Goal: Find specific page/section: Find specific page/section

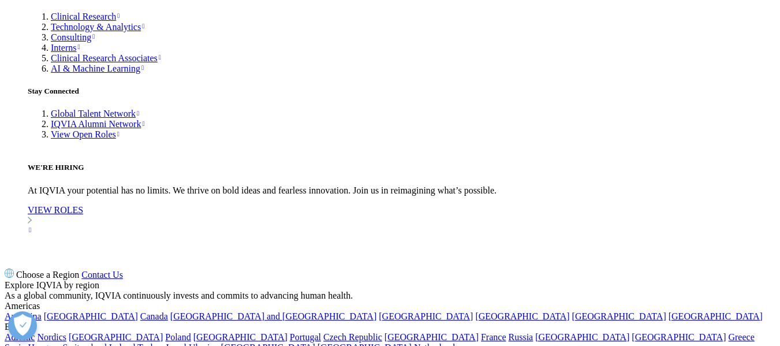
scroll to position [3857, 0]
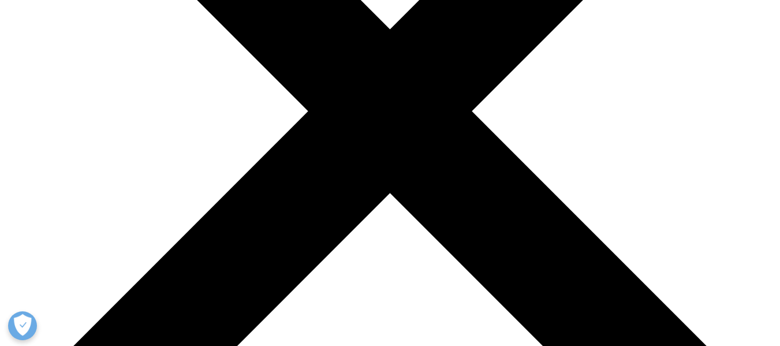
scroll to position [324, 0]
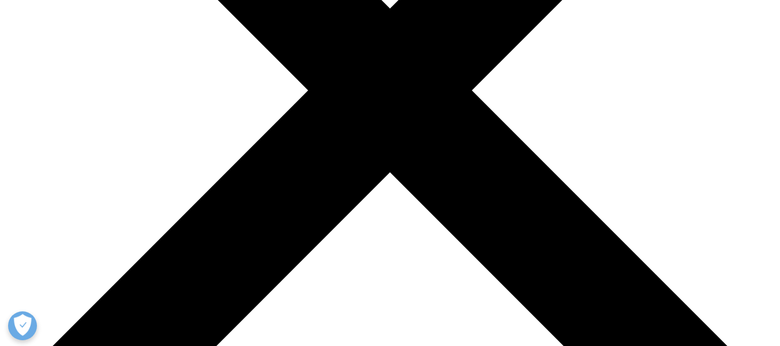
scroll to position [309, 0]
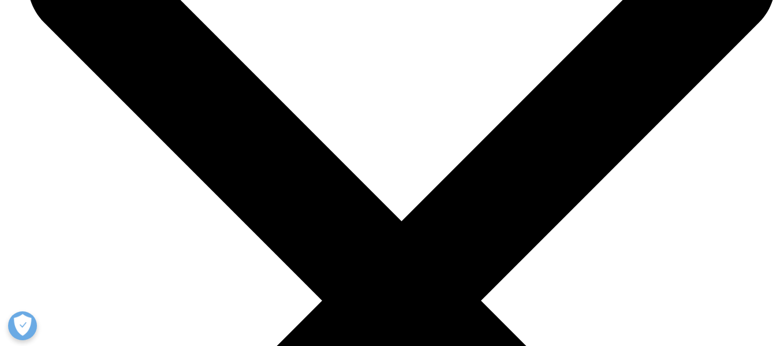
scroll to position [3507, 0]
